Goal: Task Accomplishment & Management: Use online tool/utility

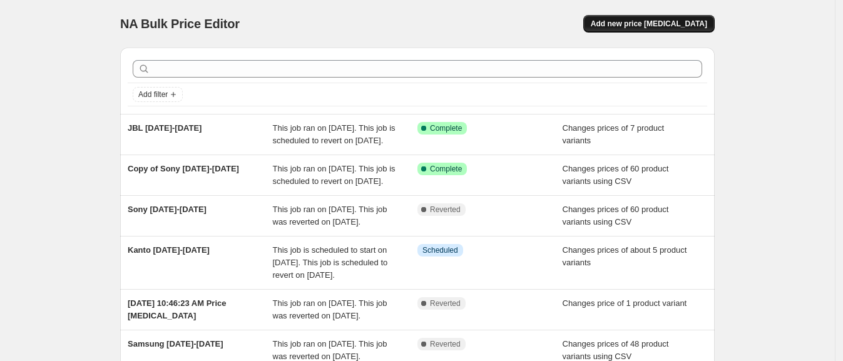
click at [646, 18] on button "Add new price [MEDICAL_DATA]" at bounding box center [649, 24] width 131 height 18
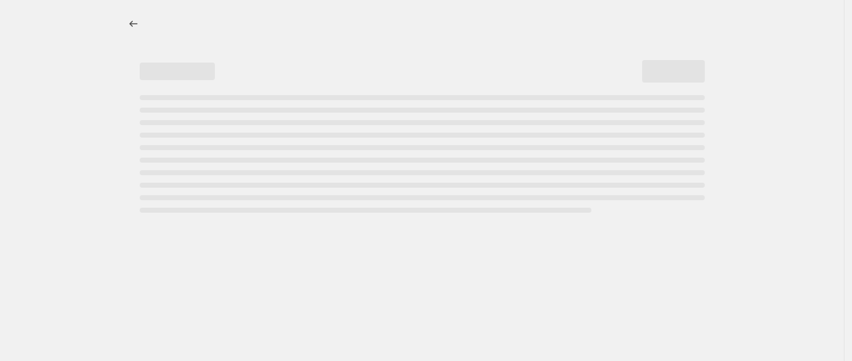
select select "percentage"
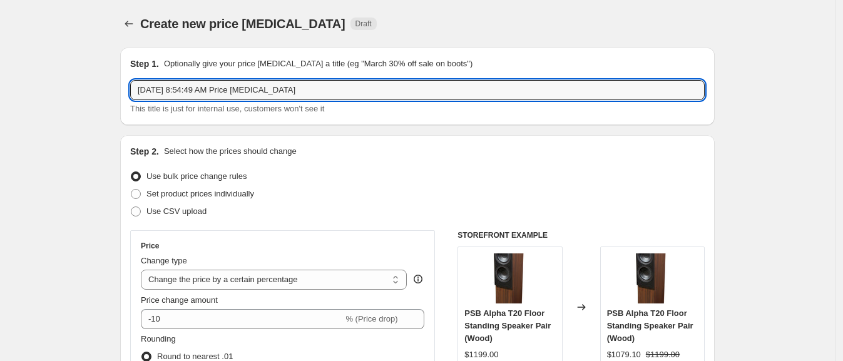
drag, startPoint x: 210, startPoint y: 105, endPoint x: 101, endPoint y: 92, distance: 110.3
type input "Samsung Oct 3"
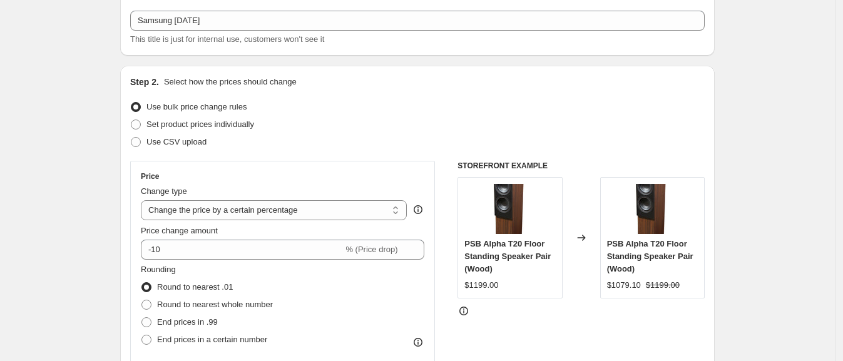
scroll to position [73, 0]
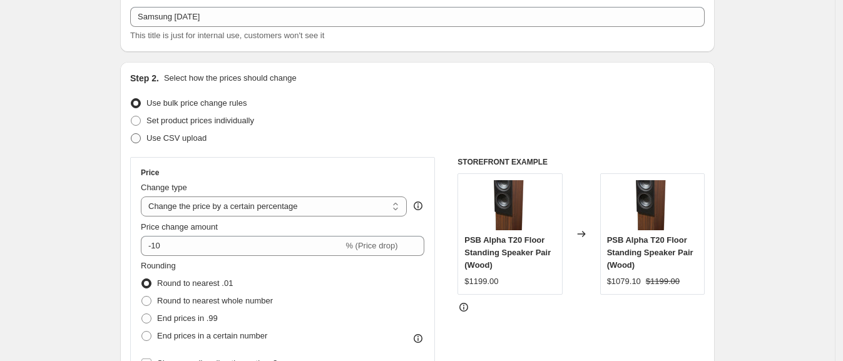
click at [180, 138] on span "Use CSV upload" at bounding box center [177, 137] width 60 height 9
click at [131, 134] on input "Use CSV upload" at bounding box center [131, 133] width 1 height 1
radio input "true"
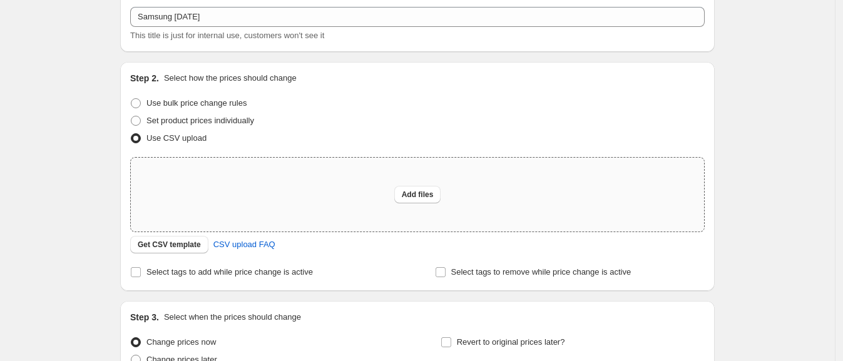
scroll to position [197, 0]
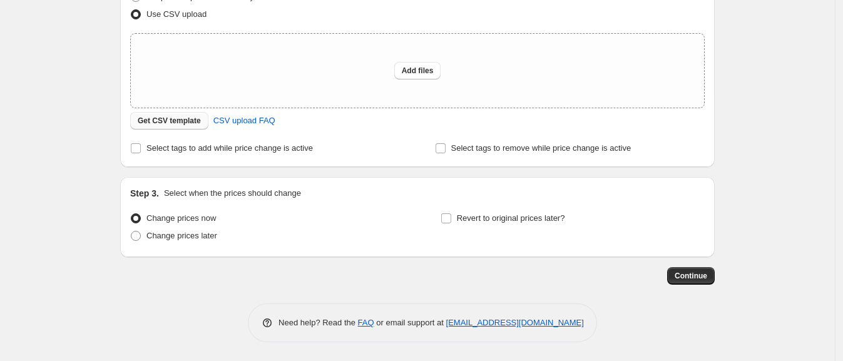
click at [163, 113] on button "Get CSV template" at bounding box center [169, 121] width 78 height 18
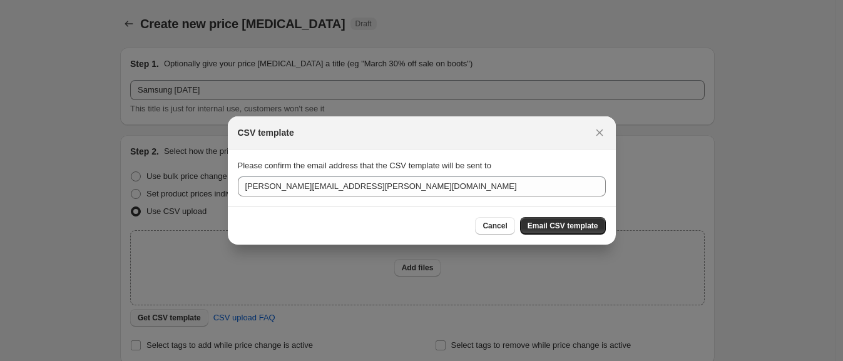
scroll to position [0, 0]
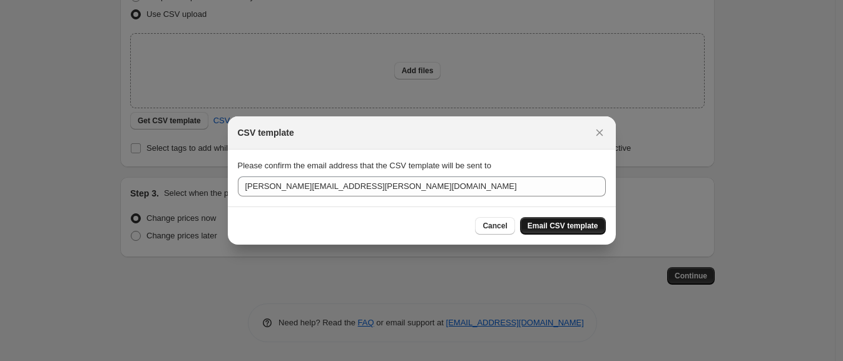
click at [555, 230] on button "Email CSV template" at bounding box center [563, 226] width 86 height 18
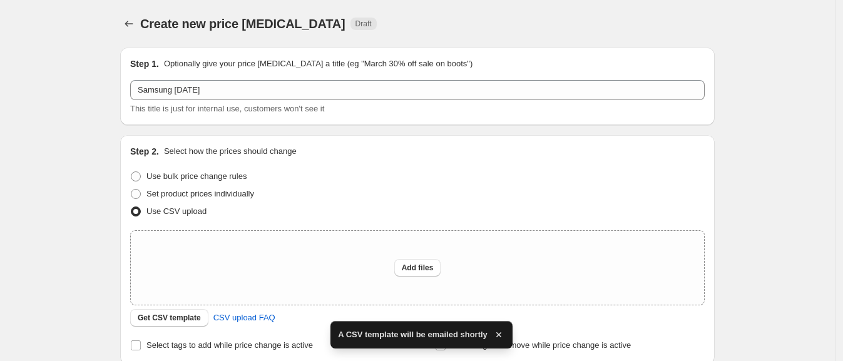
scroll to position [197, 0]
